Goal: Book appointment/travel/reservation

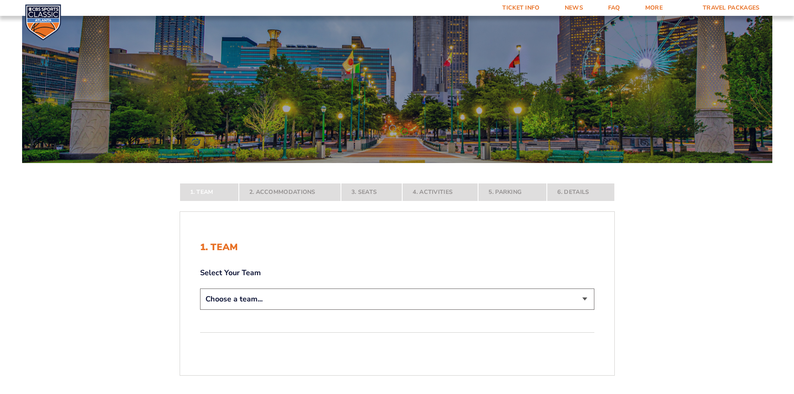
scroll to position [83, 0]
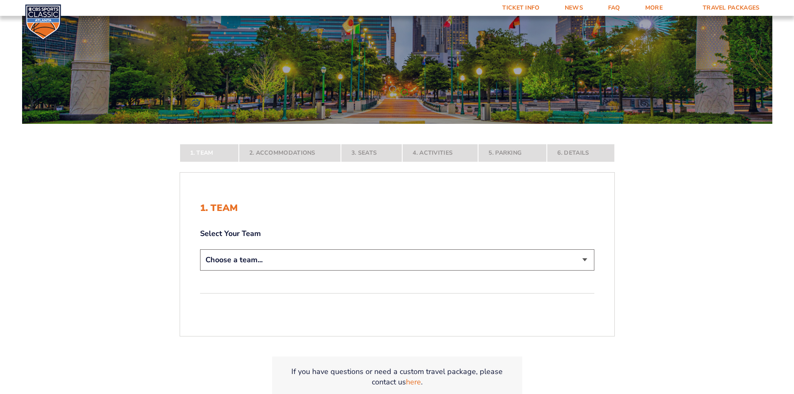
click at [281, 254] on select "Choose a team... [US_STATE] Wildcats [US_STATE] State Buckeyes [US_STATE] Tar H…" at bounding box center [397, 259] width 394 height 21
select select "20108"
click at [200, 270] on select "Choose a team... [US_STATE] Wildcats [US_STATE] State Buckeyes [US_STATE] Tar H…" at bounding box center [397, 259] width 394 height 21
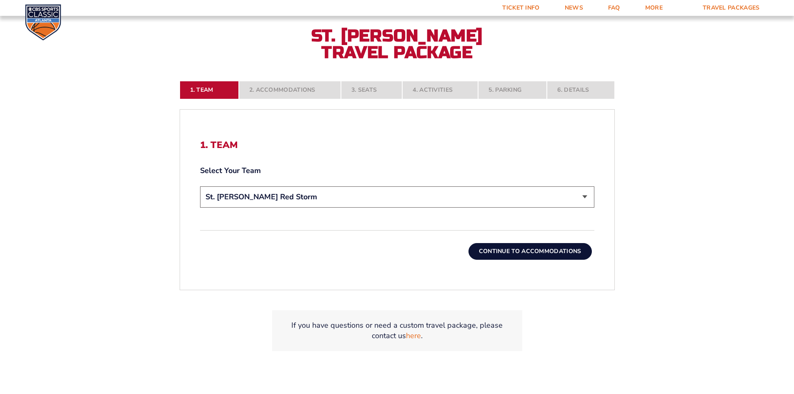
scroll to position [208, 0]
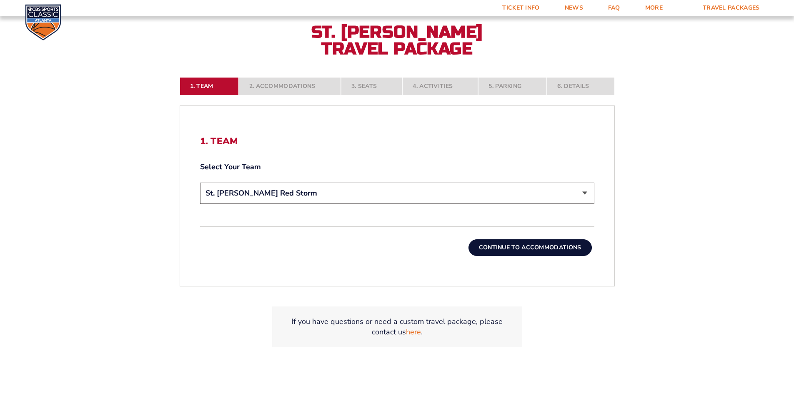
click at [520, 245] on button "Continue To Accommodations" at bounding box center [529, 247] width 123 height 17
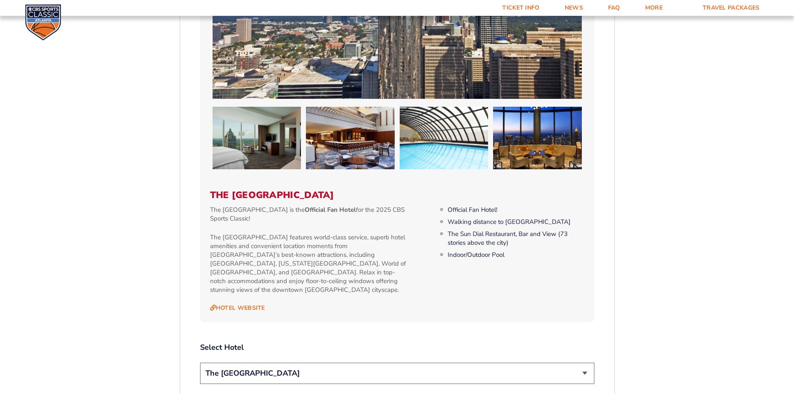
scroll to position [853, 0]
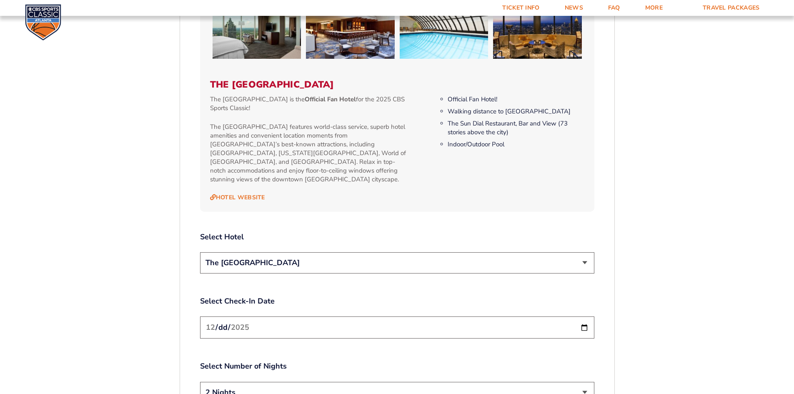
click at [329, 252] on select "The [GEOGRAPHIC_DATA]" at bounding box center [397, 262] width 394 height 21
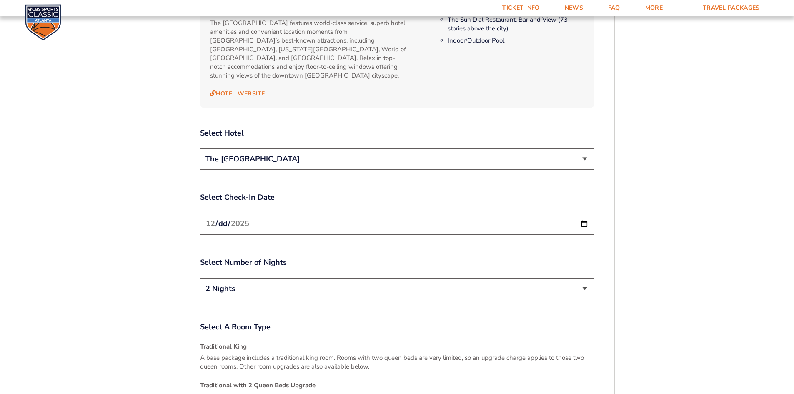
scroll to position [1020, 0]
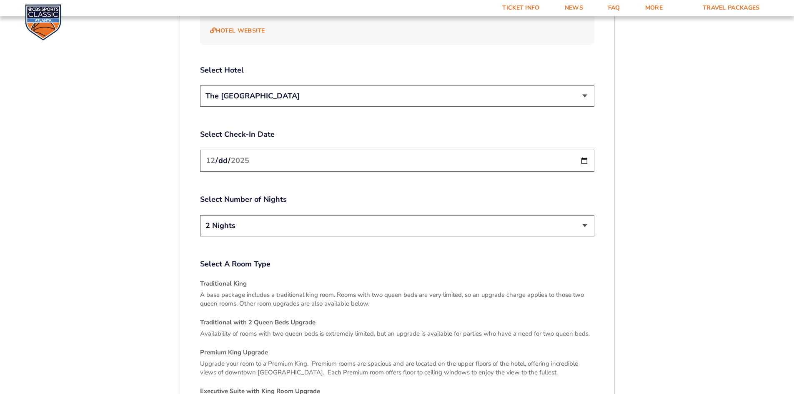
click at [271, 150] on input "[DATE]" at bounding box center [397, 161] width 394 height 22
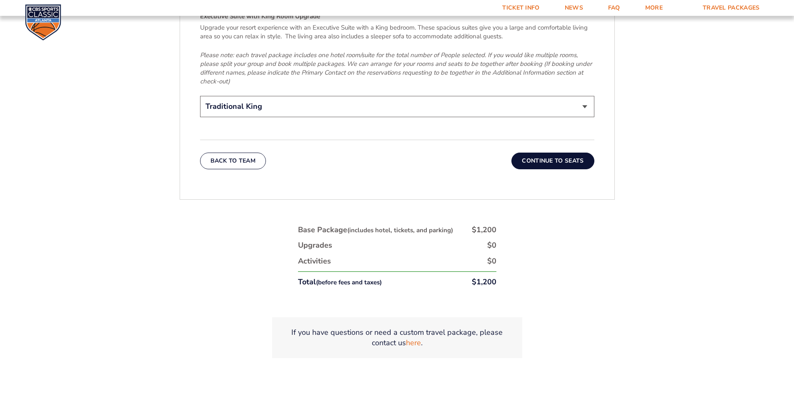
scroll to position [1395, 0]
click at [550, 152] on button "Continue To Seats" at bounding box center [552, 160] width 83 height 17
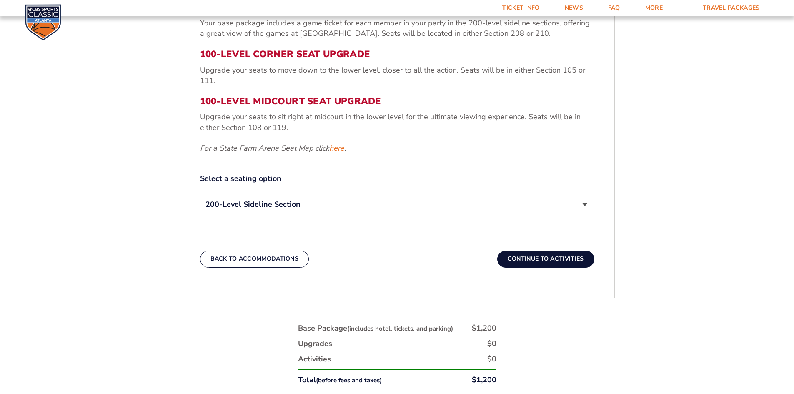
scroll to position [436, 0]
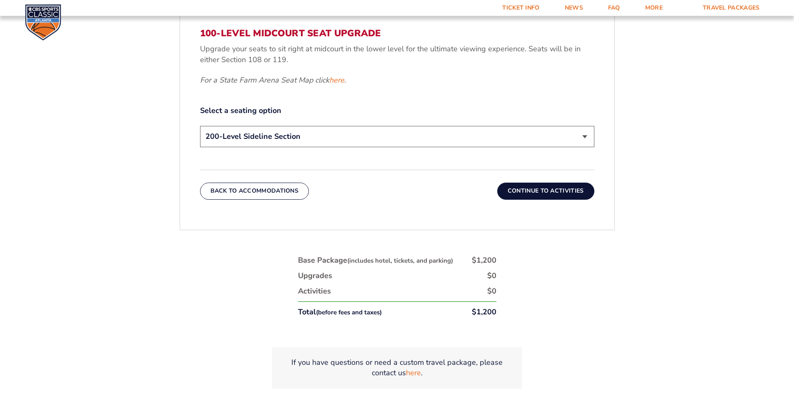
click at [485, 138] on select "200-Level Sideline Section 100-Level Corner Seat Upgrade (+$120 per person) 100…" at bounding box center [397, 136] width 394 height 21
click at [200, 126] on select "200-Level Sideline Section 100-Level Corner Seat Upgrade (+$120 per person) 100…" at bounding box center [397, 136] width 394 height 21
click at [540, 195] on button "Continue To Activities" at bounding box center [545, 191] width 97 height 17
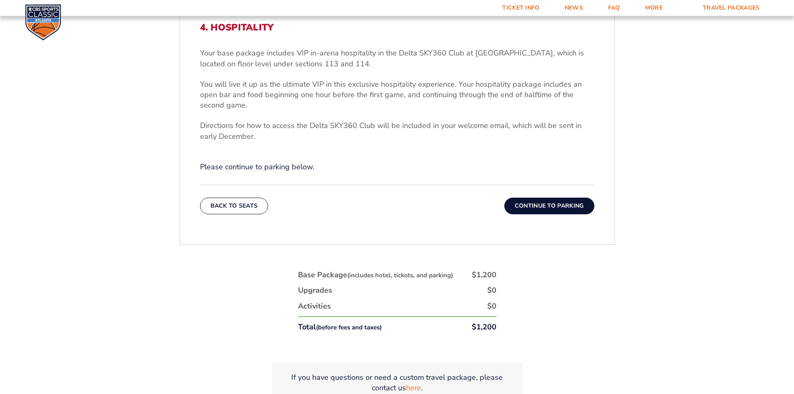
scroll to position [353, 0]
